Goal: Information Seeking & Learning: Learn about a topic

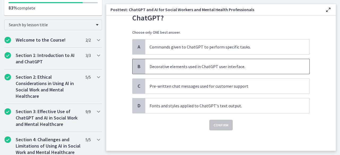
scroll to position [5, 0]
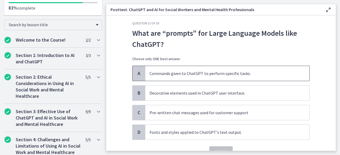
click at [178, 70] on span "Commands given to ChatGPT to perform specific tasks." at bounding box center [227, 73] width 164 height 15
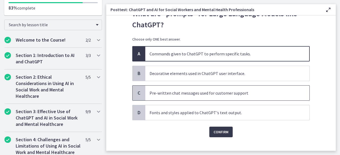
scroll to position [31, 0]
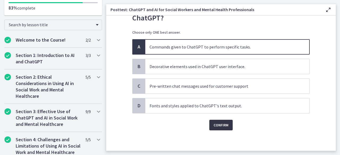
click at [224, 124] on span "Confirm" at bounding box center [220, 125] width 15 height 6
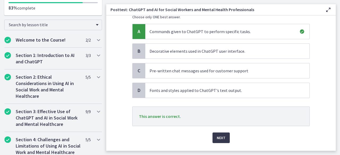
scroll to position [59, 0]
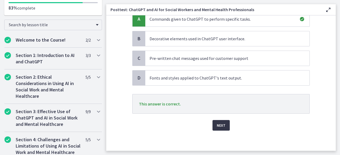
click at [219, 123] on span "Next" at bounding box center [221, 125] width 9 height 6
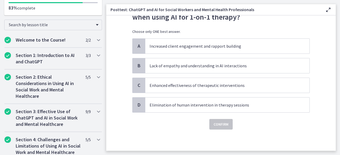
scroll to position [0, 0]
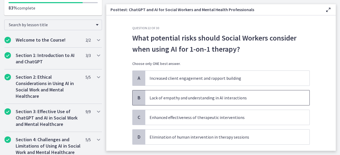
click at [236, 99] on p "Lack of empathy and understanding in AI interactions" at bounding box center [221, 98] width 145 height 6
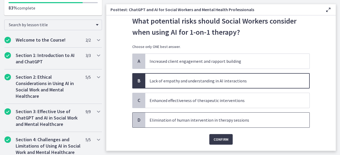
scroll to position [31, 0]
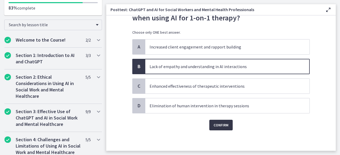
click at [220, 121] on button "Confirm" at bounding box center [220, 125] width 23 height 11
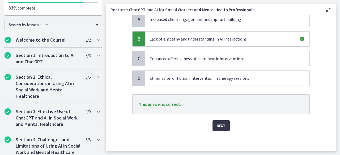
scroll to position [59, 0]
click at [221, 123] on span "Next" at bounding box center [221, 125] width 9 height 6
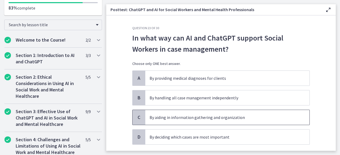
click at [231, 116] on p "By aiding in information gathering and organization" at bounding box center [221, 117] width 145 height 6
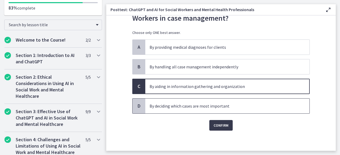
scroll to position [31, 0]
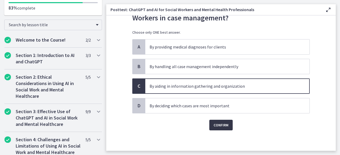
click at [218, 128] on span "Confirm" at bounding box center [220, 125] width 15 height 6
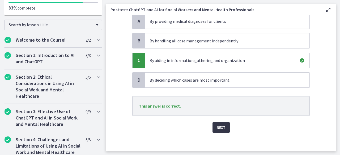
scroll to position [59, 0]
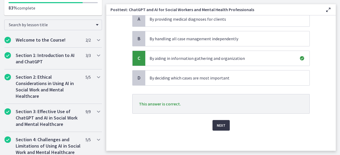
click at [218, 128] on span "Next" at bounding box center [221, 125] width 9 height 6
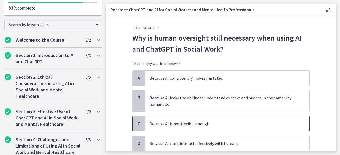
scroll to position [27, 0]
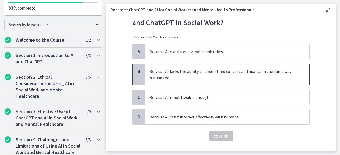
click at [181, 73] on p "Because AI lacks the ability to understand context and nuance in the same way h…" at bounding box center [221, 74] width 145 height 13
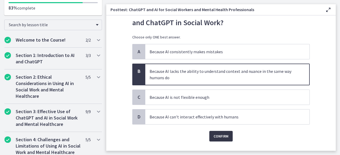
click at [215, 133] on span "Confirm" at bounding box center [220, 136] width 15 height 6
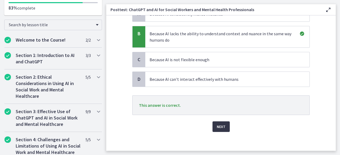
scroll to position [66, 0]
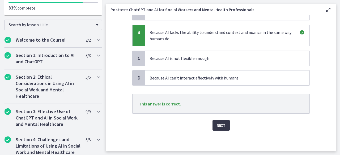
click at [215, 128] on button "Next" at bounding box center [220, 125] width 17 height 11
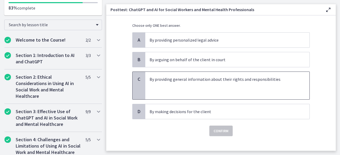
scroll to position [44, 0]
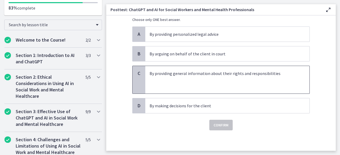
click at [161, 87] on p at bounding box center [221, 86] width 145 height 6
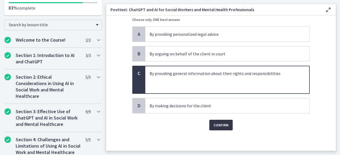
click at [227, 123] on button "Confirm" at bounding box center [220, 125] width 23 height 11
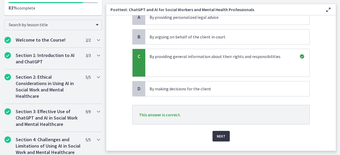
scroll to position [72, 0]
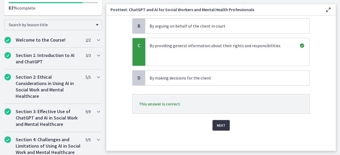
click at [224, 125] on button "Next" at bounding box center [220, 125] width 17 height 11
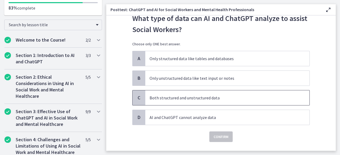
scroll to position [27, 0]
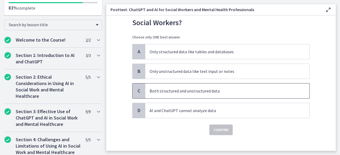
click at [230, 93] on p "Both structured and unstructured data" at bounding box center [221, 91] width 145 height 6
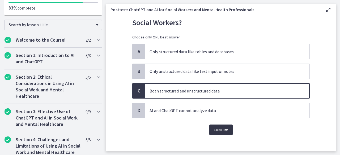
click at [216, 131] on span "Confirm" at bounding box center [220, 130] width 15 height 6
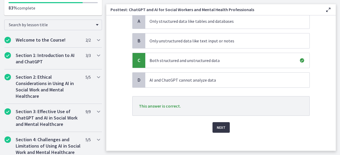
scroll to position [59, 0]
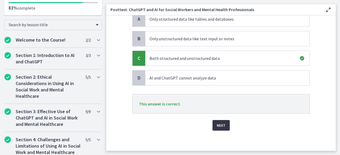
click at [217, 125] on span "Next" at bounding box center [221, 125] width 9 height 6
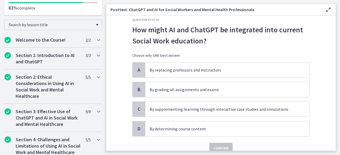
scroll to position [0, 0]
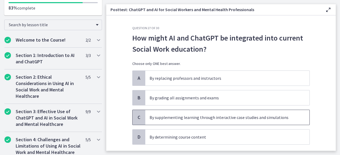
click at [150, 118] on p "By supplementing learning through interactive case studies and simulations" at bounding box center [221, 117] width 145 height 6
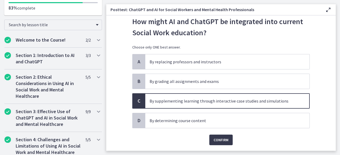
scroll to position [31, 0]
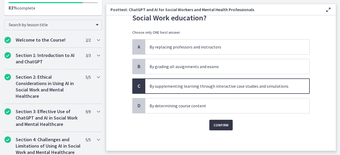
click at [220, 124] on span "Confirm" at bounding box center [220, 125] width 15 height 6
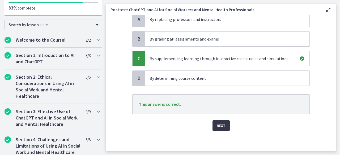
scroll to position [59, 0]
click at [220, 124] on span "Next" at bounding box center [221, 125] width 9 height 6
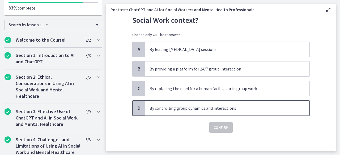
scroll to position [31, 0]
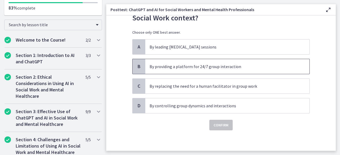
click at [179, 65] on p "By providing a platform for 24/7 group interaction" at bounding box center [221, 66] width 145 height 6
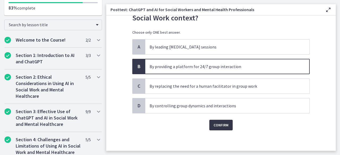
click at [220, 122] on span "Confirm" at bounding box center [220, 125] width 15 height 6
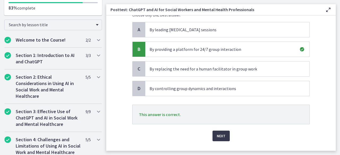
scroll to position [59, 0]
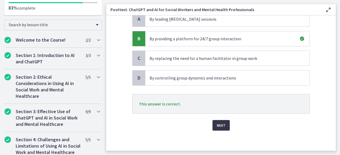
click at [219, 124] on span "Next" at bounding box center [221, 125] width 9 height 6
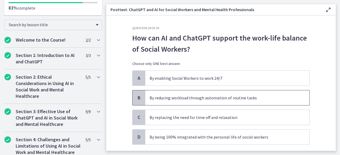
click at [199, 96] on p "By reducing workload through automation of routine tasks" at bounding box center [221, 98] width 145 height 6
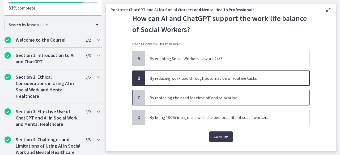
scroll to position [31, 0]
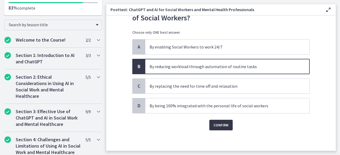
click at [222, 126] on span "Confirm" at bounding box center [220, 125] width 15 height 6
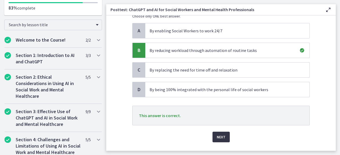
scroll to position [59, 0]
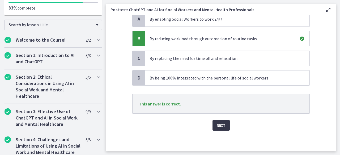
click at [216, 128] on button "Next" at bounding box center [220, 125] width 17 height 11
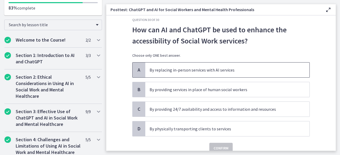
scroll to position [0, 0]
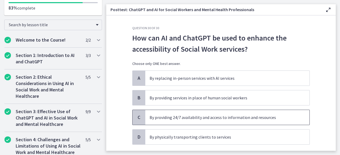
click at [179, 114] on p "By providing 24/7 availability and access to information and resources" at bounding box center [221, 117] width 145 height 6
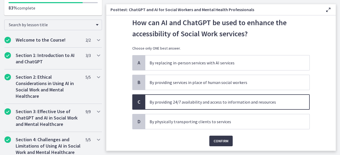
scroll to position [31, 0]
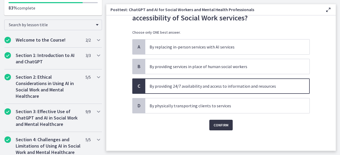
click at [213, 125] on span "Confirm" at bounding box center [220, 125] width 15 height 6
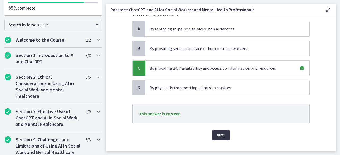
scroll to position [59, 0]
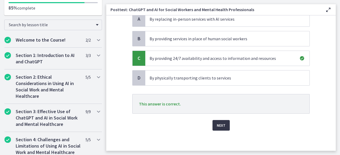
click at [220, 123] on span "Next" at bounding box center [221, 125] width 9 height 6
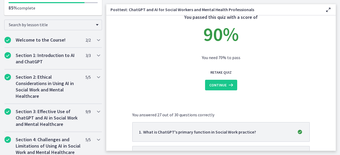
scroll to position [27, 0]
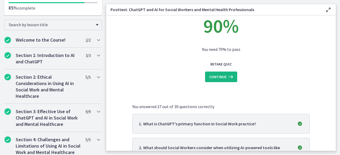
click at [224, 77] on span "Continue" at bounding box center [217, 77] width 17 height 6
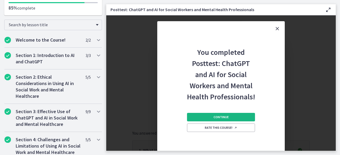
click at [220, 116] on span "Continue" at bounding box center [220, 117] width 15 height 4
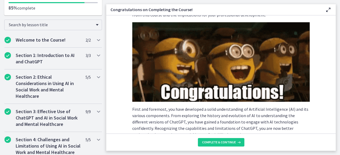
scroll to position [53, 0]
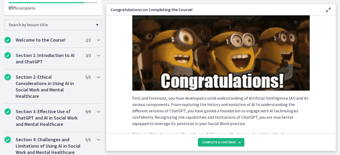
click at [216, 142] on span "Complete & continue" at bounding box center [219, 142] width 34 height 4
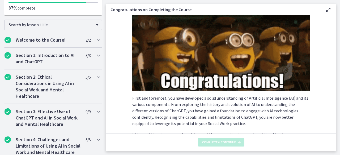
scroll to position [0, 0]
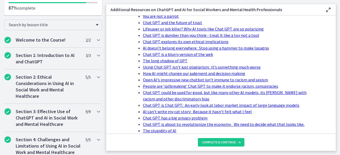
scroll to position [239, 0]
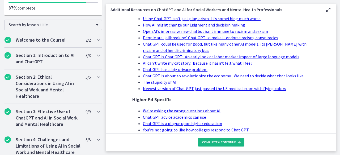
click at [225, 139] on button "Complete & continue" at bounding box center [221, 142] width 46 height 8
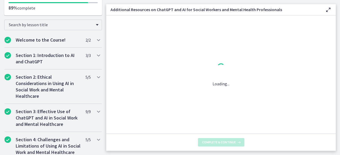
scroll to position [0, 0]
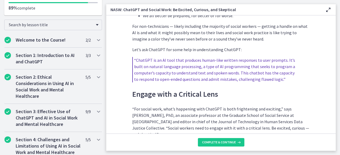
scroll to position [292, 0]
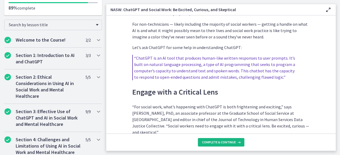
click at [216, 143] on span "Complete & continue" at bounding box center [219, 142] width 34 height 4
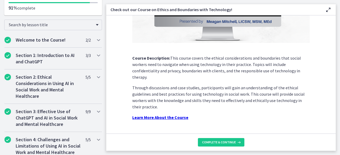
scroll to position [110, 0]
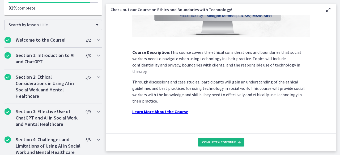
click at [221, 141] on span "Complete & continue" at bounding box center [219, 142] width 34 height 4
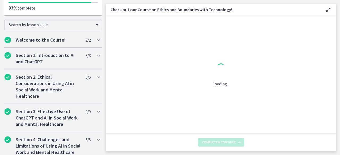
scroll to position [0, 0]
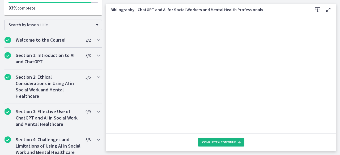
click at [226, 140] on span "Complete & continue" at bounding box center [219, 142] width 34 height 4
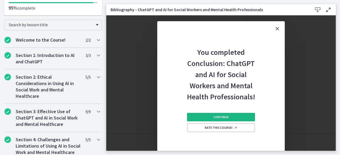
click at [216, 118] on span "Continue" at bounding box center [220, 117] width 15 height 4
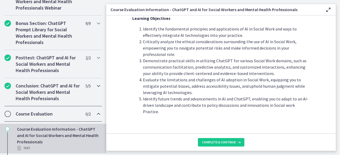
scroll to position [302, 0]
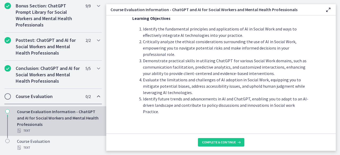
click at [35, 97] on h2 "Course Evaluation" at bounding box center [48, 96] width 65 height 6
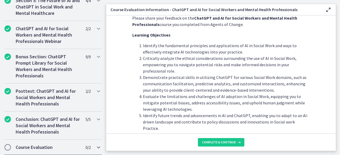
scroll to position [0, 0]
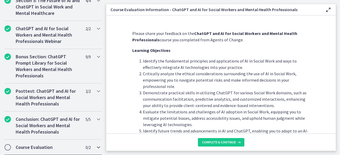
click at [95, 148] on icon "Chapters" at bounding box center [98, 147] width 6 height 6
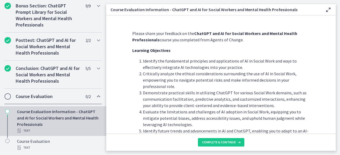
click at [47, 120] on div "Course Evaluation Information - ChatGPT and AI for Social Workers and Mental He…" at bounding box center [58, 121] width 83 height 25
click at [210, 141] on span "Complete & continue" at bounding box center [219, 142] width 34 height 4
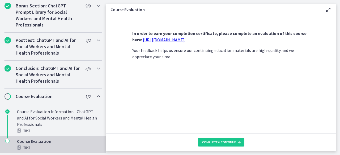
click at [174, 39] on link "[URL][DOMAIN_NAME]" at bounding box center [164, 39] width 42 height 5
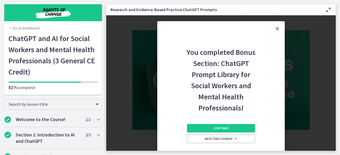
scroll to position [447, 0]
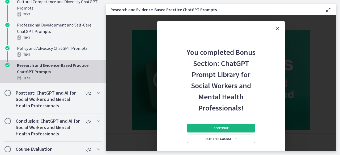
click at [200, 131] on button "Continue" at bounding box center [221, 128] width 68 height 8
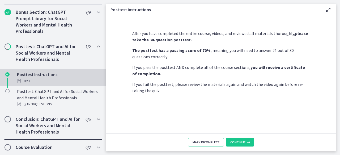
scroll to position [270, 0]
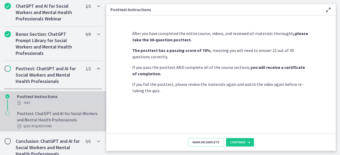
click at [63, 122] on div "Posttest: ChatGPT and AI for Social Workers and Mental Health Professionals Qui…" at bounding box center [58, 119] width 83 height 19
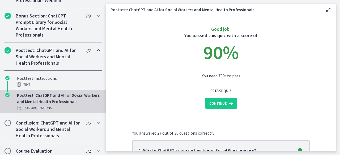
scroll to position [296, 0]
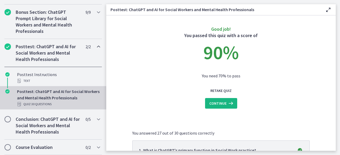
click at [220, 101] on span "Continue" at bounding box center [217, 103] width 17 height 6
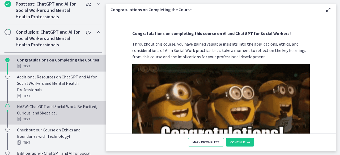
scroll to position [373, 0]
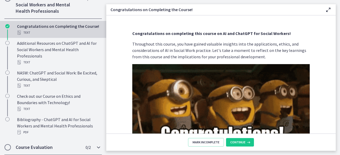
click at [56, 144] on div "Course Evaluation 0 / 2 Completed" at bounding box center [53, 147] width 98 height 15
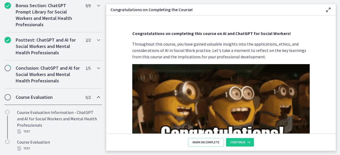
scroll to position [302, 0]
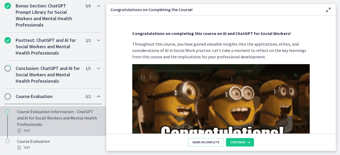
click at [52, 126] on div "Course Evaluation Information - ChatGPT and AI for Social Workers and Mental He…" at bounding box center [58, 121] width 83 height 25
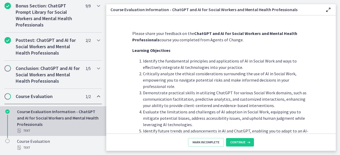
click at [255, 148] on footer "Mark Incomplete Continue" at bounding box center [220, 142] width 229 height 17
click at [250, 143] on button "Continue" at bounding box center [240, 142] width 28 height 8
